Goal: Task Accomplishment & Management: Use online tool/utility

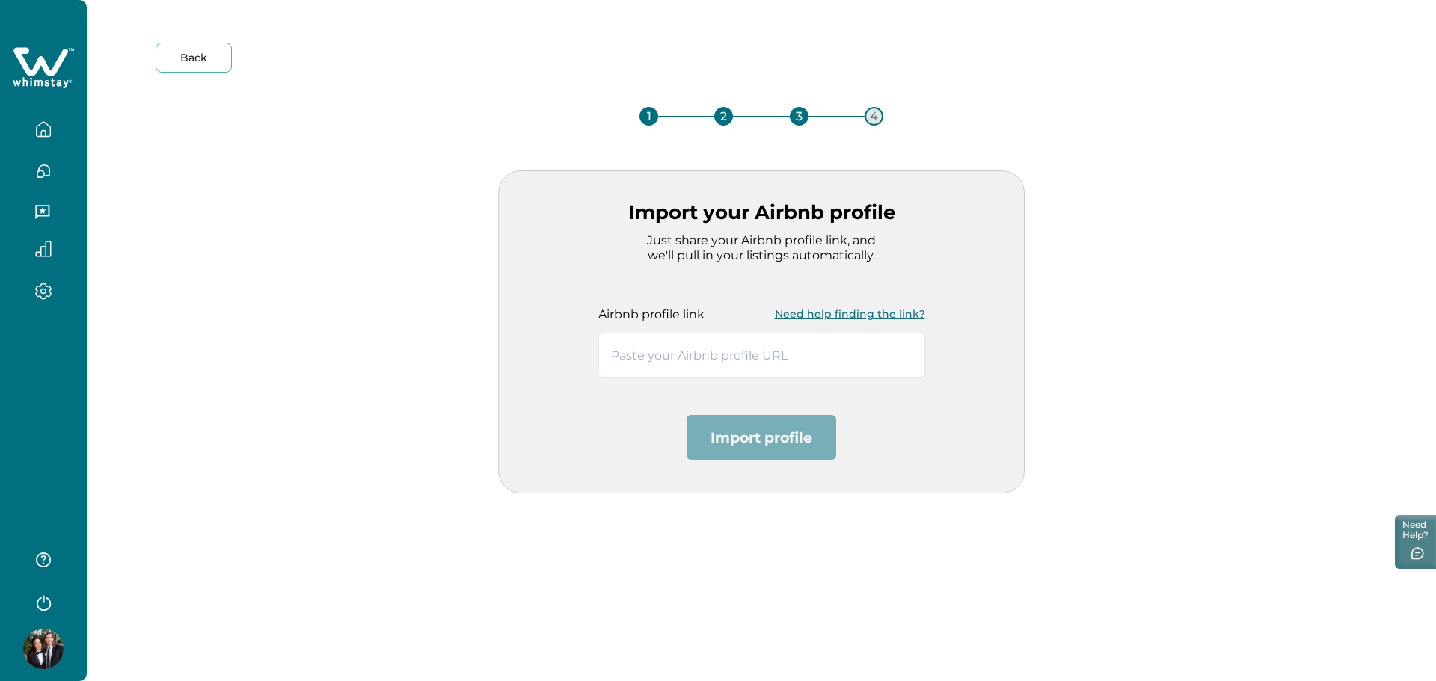
click at [818, 325] on button "Need help finding the link?" at bounding box center [850, 314] width 150 height 30
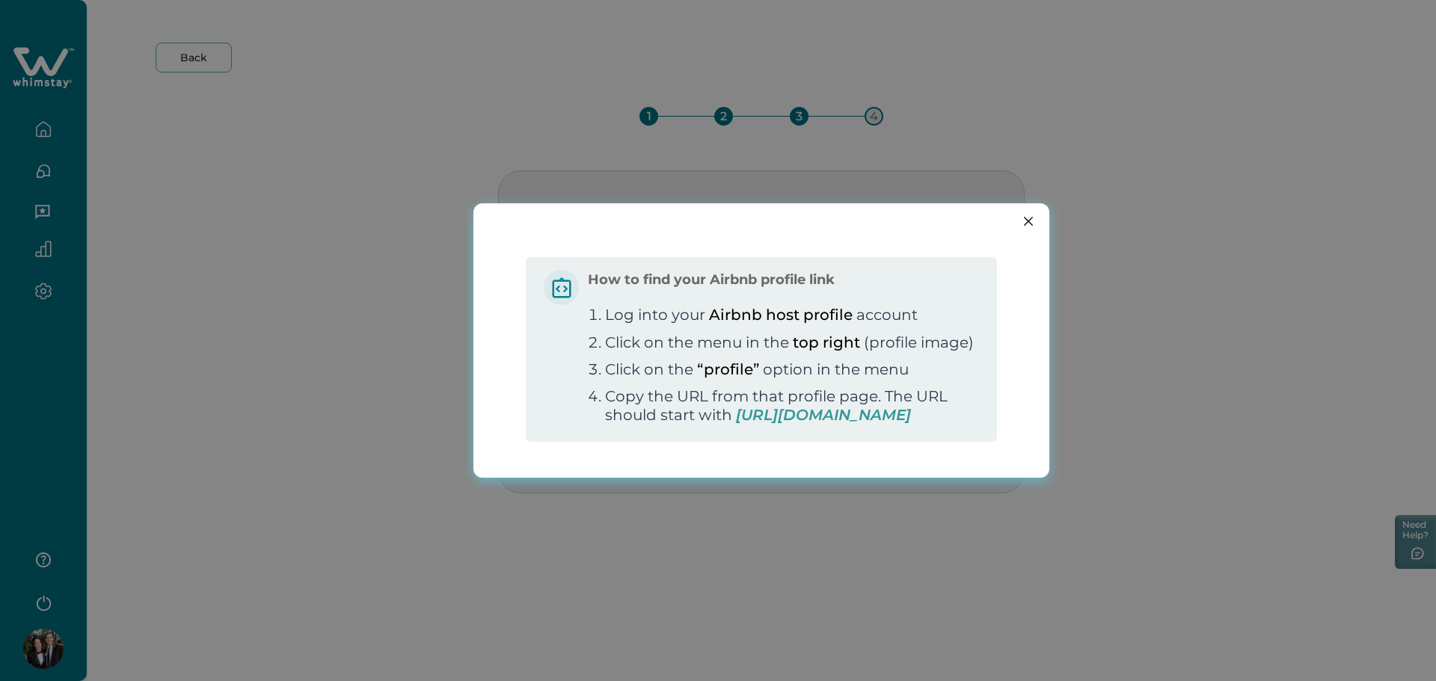
click at [802, 424] on span "https://www.airbnb.com/users/show/" at bounding box center [823, 415] width 175 height 18
click at [1024, 217] on icon "Close" at bounding box center [1028, 221] width 9 height 9
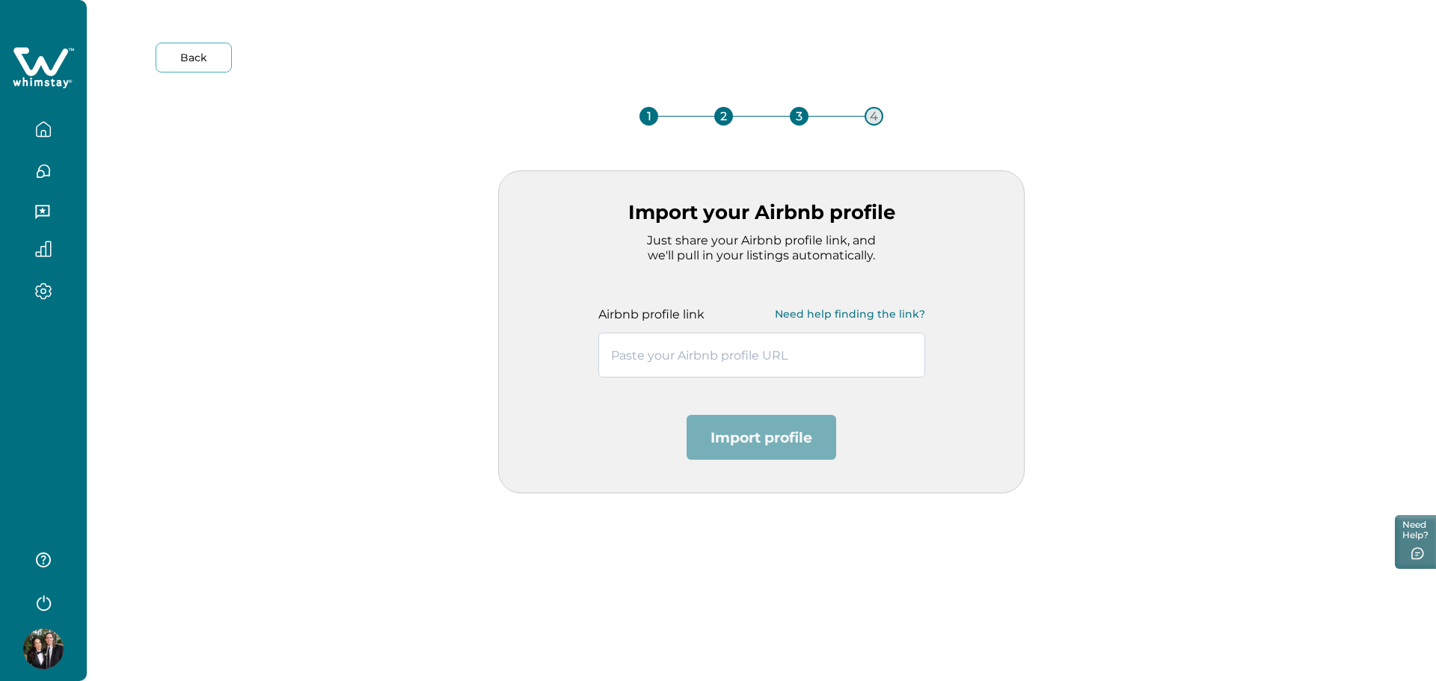
click at [662, 363] on input "text" at bounding box center [761, 355] width 327 height 45
paste input "[URL][DOMAIN_NAME]"
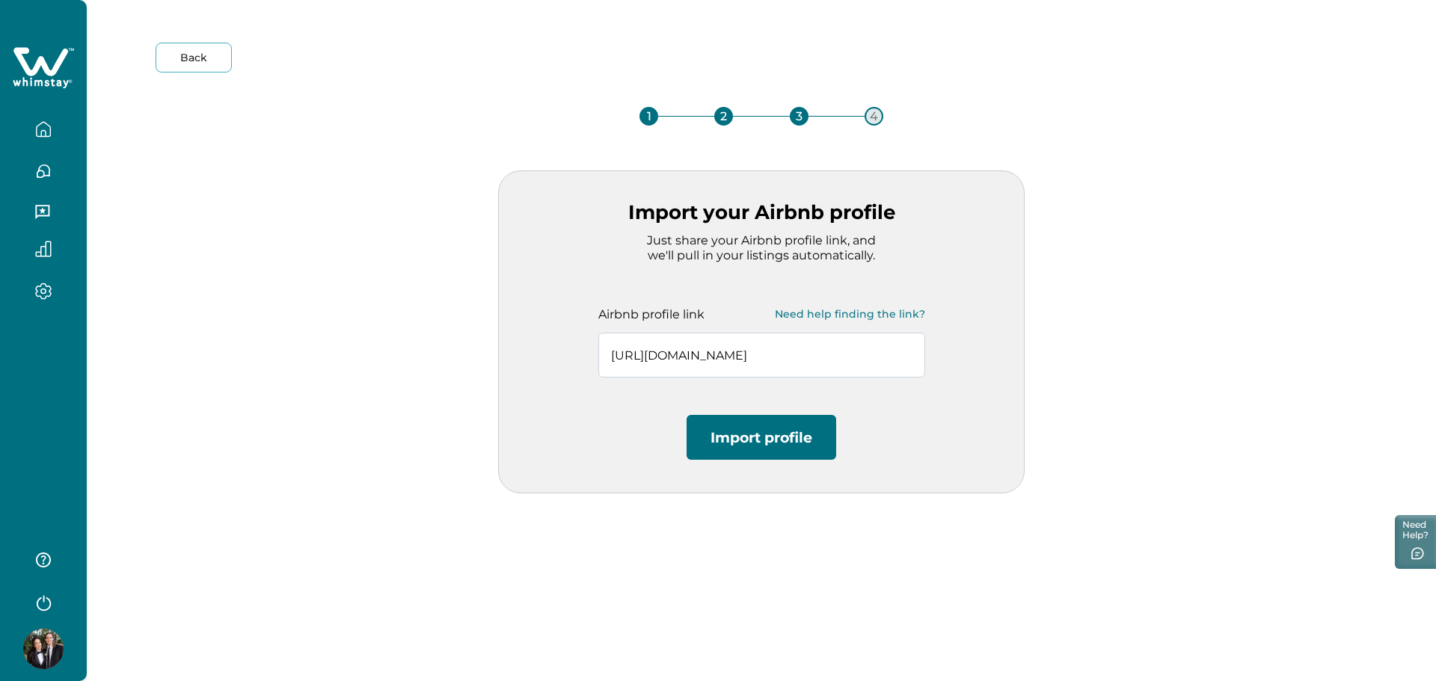
scroll to position [0, 42]
type input "[URL][DOMAIN_NAME]"
click at [777, 440] on button "Import profile" at bounding box center [761, 437] width 150 height 45
click at [861, 327] on button "Need help finding the link?" at bounding box center [850, 314] width 150 height 30
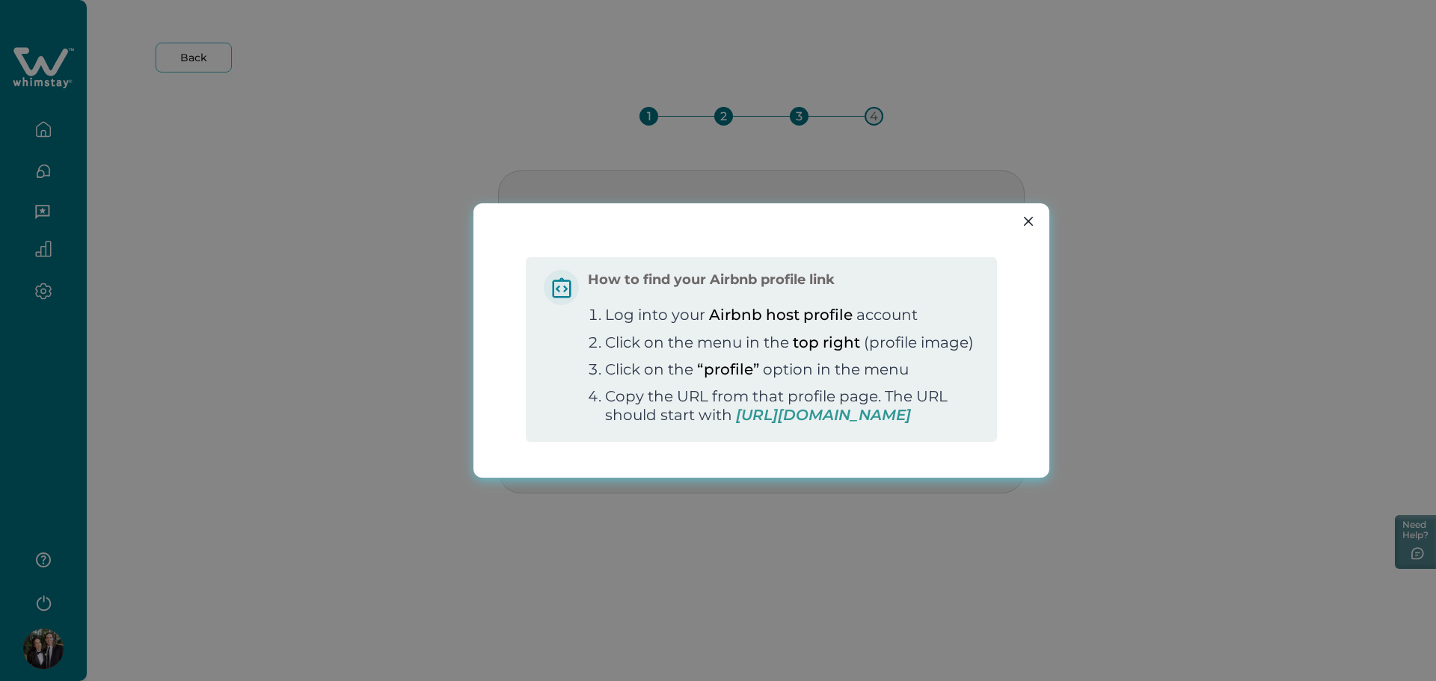
click at [736, 424] on span "https://www.airbnb.com/users/show/" at bounding box center [823, 415] width 175 height 18
drag, startPoint x: 888, startPoint y: 423, endPoint x: 620, endPoint y: 425, distance: 267.7
click at [736, 424] on span "https://www.airbnb.com/users/show/" at bounding box center [823, 415] width 175 height 18
click at [706, 395] on li "Copy the URL from that profile page. The URL should start with https://www.airb…" at bounding box center [792, 405] width 374 height 37
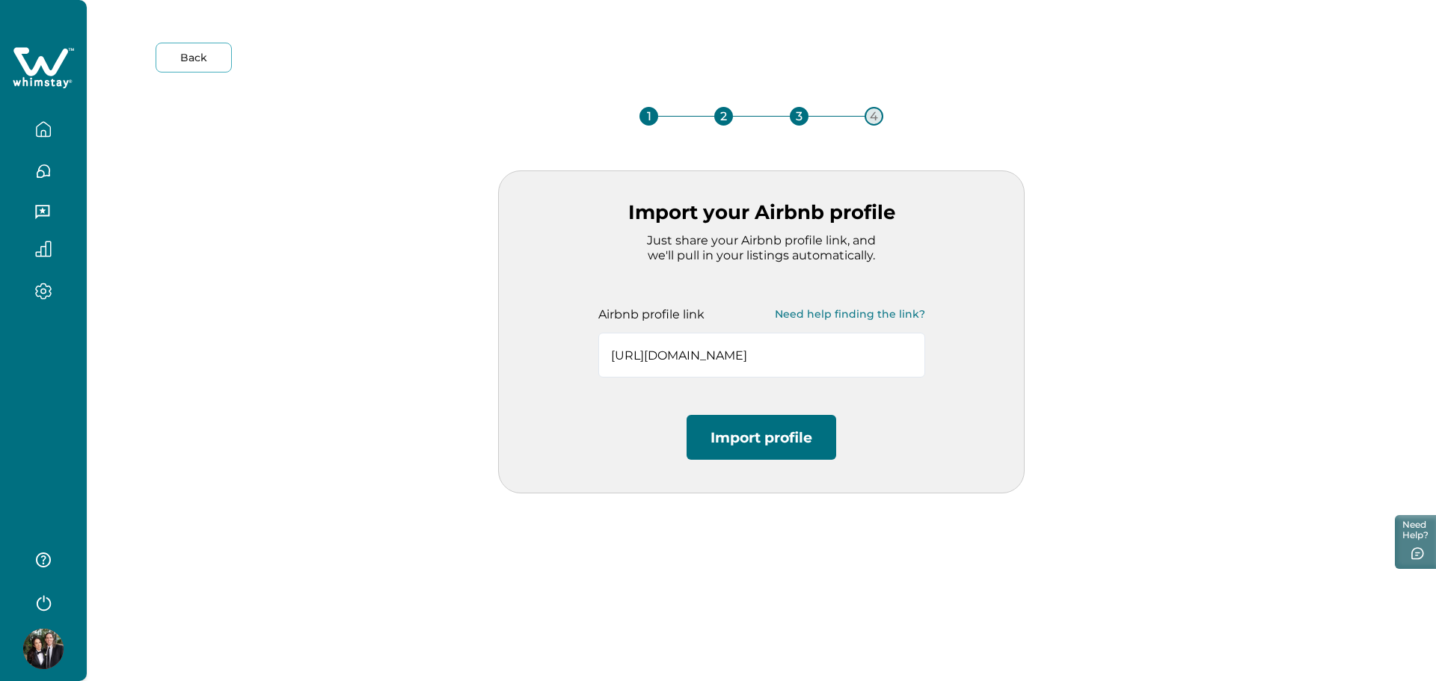
click at [740, 437] on button "Import profile" at bounding box center [761, 437] width 150 height 45
click at [766, 353] on input "[URL][DOMAIN_NAME]" at bounding box center [761, 355] width 327 height 45
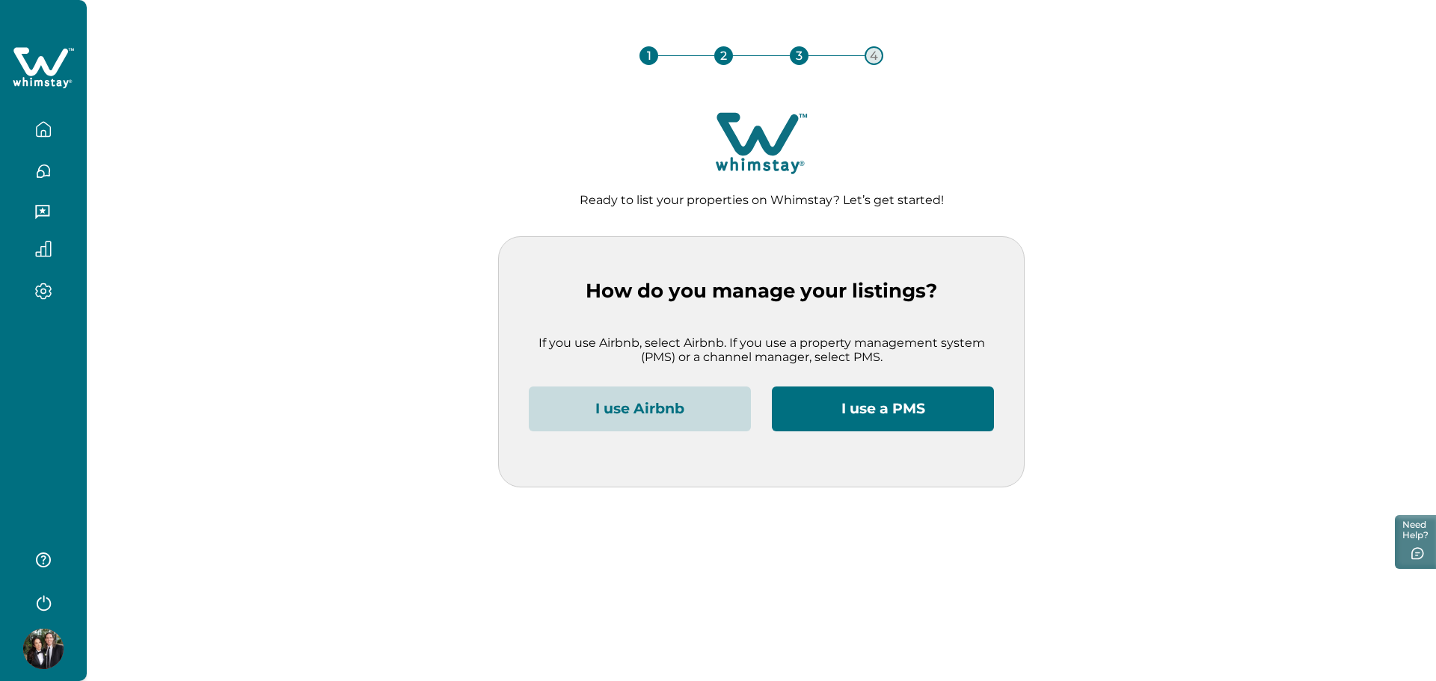
click at [715, 399] on button "I use Airbnb" at bounding box center [640, 409] width 222 height 45
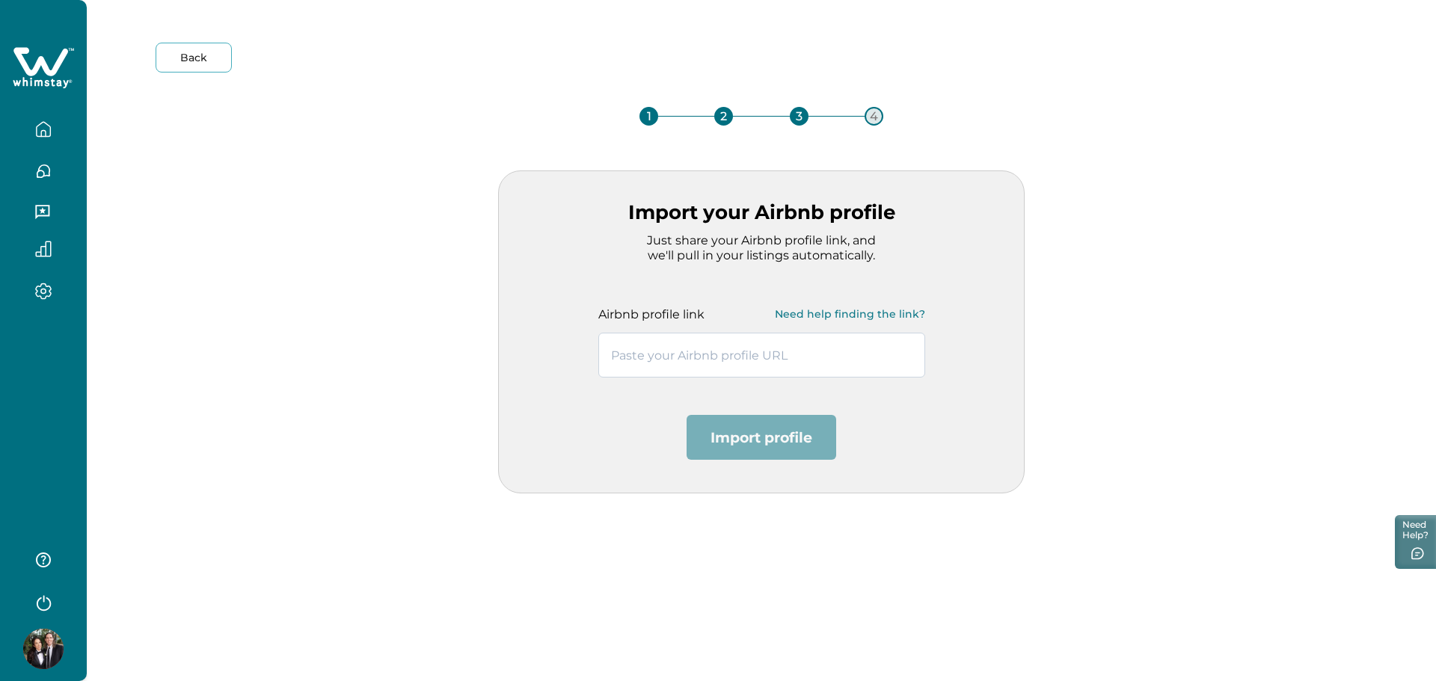
click at [731, 353] on input "text" at bounding box center [761, 355] width 327 height 45
click at [827, 311] on button "Need help finding the link?" at bounding box center [850, 314] width 150 height 30
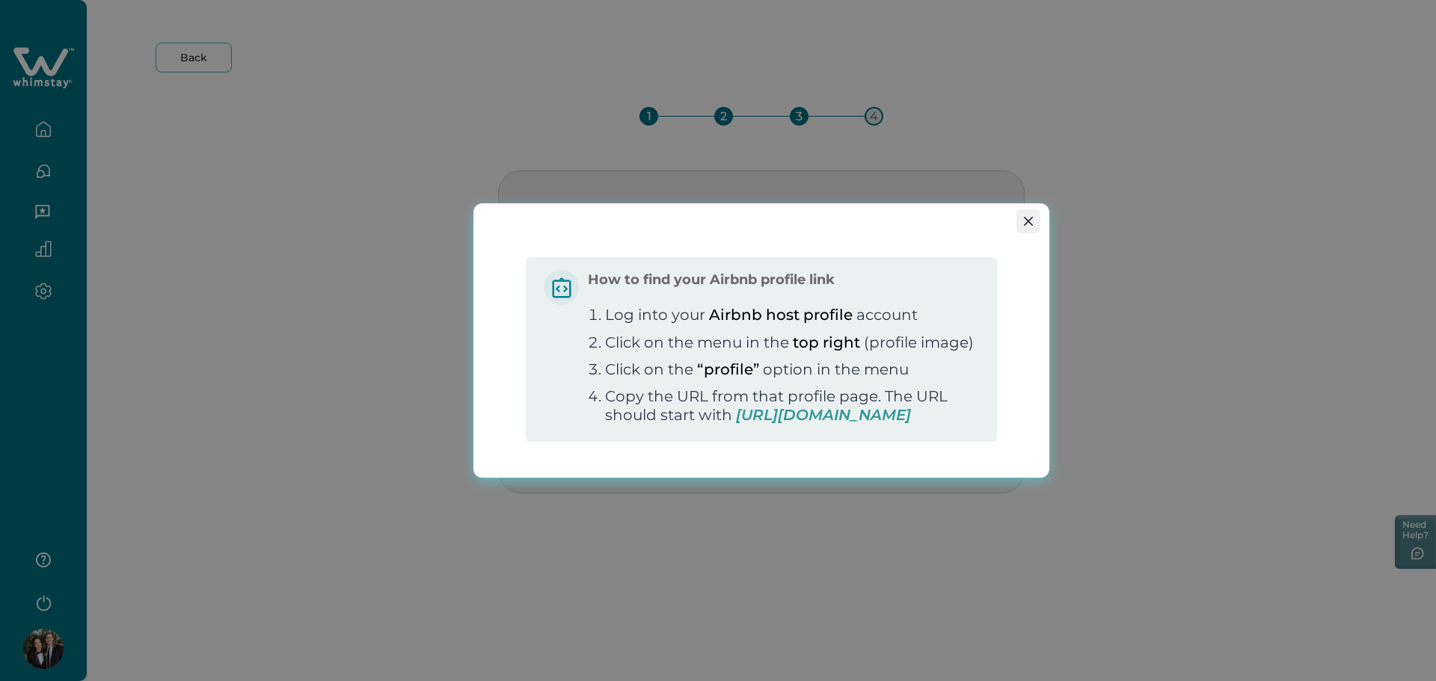
click at [1031, 217] on icon "Close" at bounding box center [1028, 221] width 9 height 9
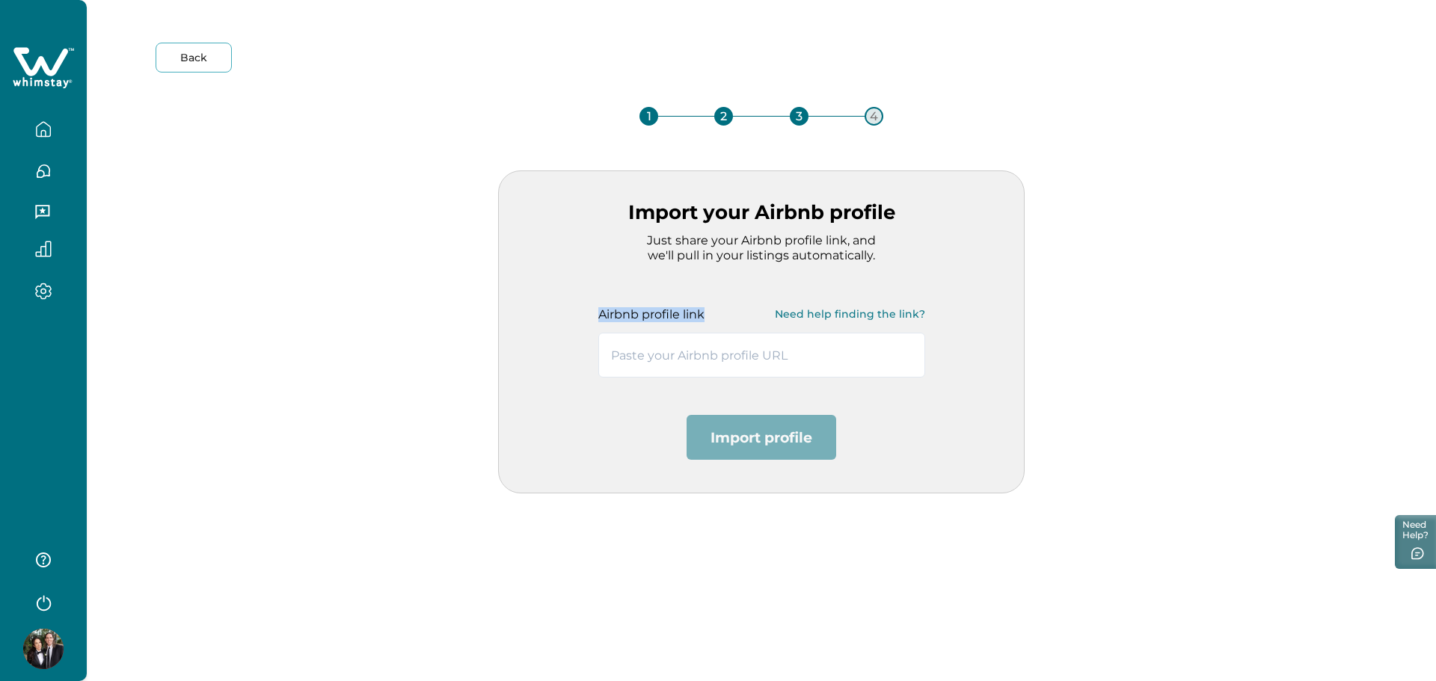
drag, startPoint x: 585, startPoint y: 312, endPoint x: 710, endPoint y: 320, distance: 125.9
click at [710, 320] on div "Airbnb profile link Need help finding the link?" at bounding box center [762, 319] width 372 height 115
click at [875, 316] on button "Need help finding the link?" at bounding box center [850, 314] width 150 height 30
